Goal: Find specific page/section: Find specific page/section

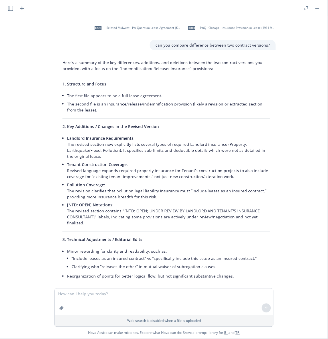
scroll to position [809, 0]
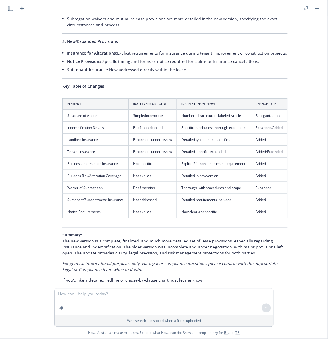
click at [315, 8] on button "button" at bounding box center [317, 8] width 7 height 7
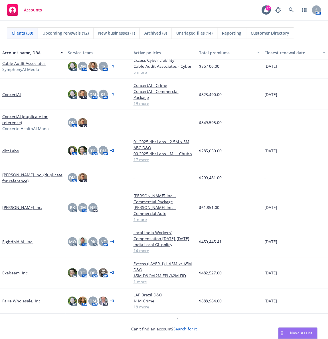
scroll to position [0, 0]
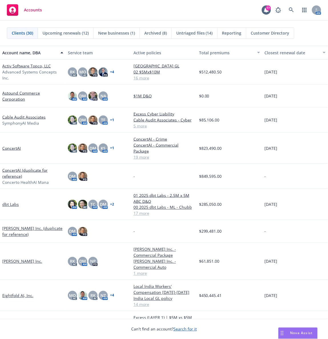
click at [12, 146] on link "ConcertAI" at bounding box center [11, 148] width 19 height 6
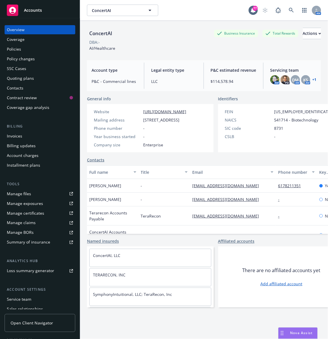
click at [11, 47] on div "Policies" at bounding box center [14, 49] width 14 height 9
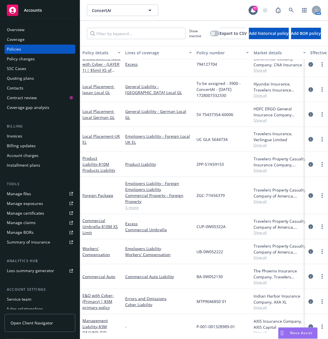
scroll to position [238, 0]
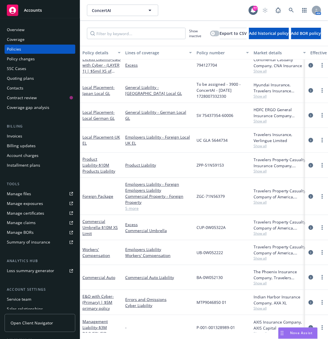
click at [95, 252] on div "Workers' Compensation" at bounding box center [102, 252] width 38 height 12
click at [93, 256] on link "Workers' Compensation" at bounding box center [97, 252] width 28 height 11
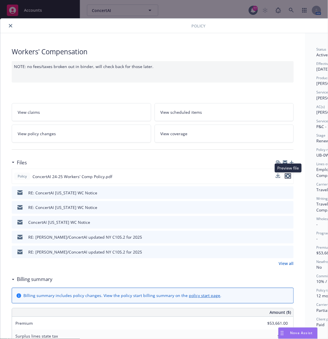
click at [290, 176] on icon "preview file" at bounding box center [288, 176] width 5 height 4
